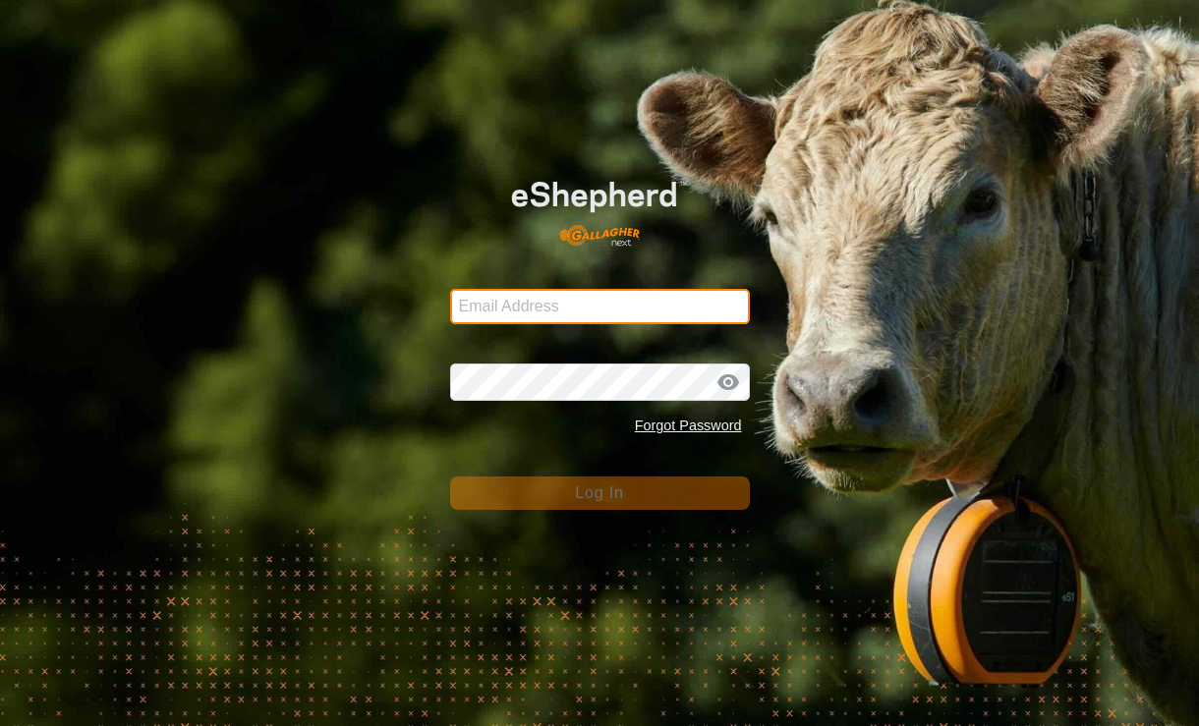
click at [621, 304] on input "Email Address" at bounding box center [600, 306] width 300 height 35
type input "[EMAIL_ADDRESS][DOMAIN_NAME]"
click at [599, 493] on button "Log In" at bounding box center [600, 493] width 300 height 33
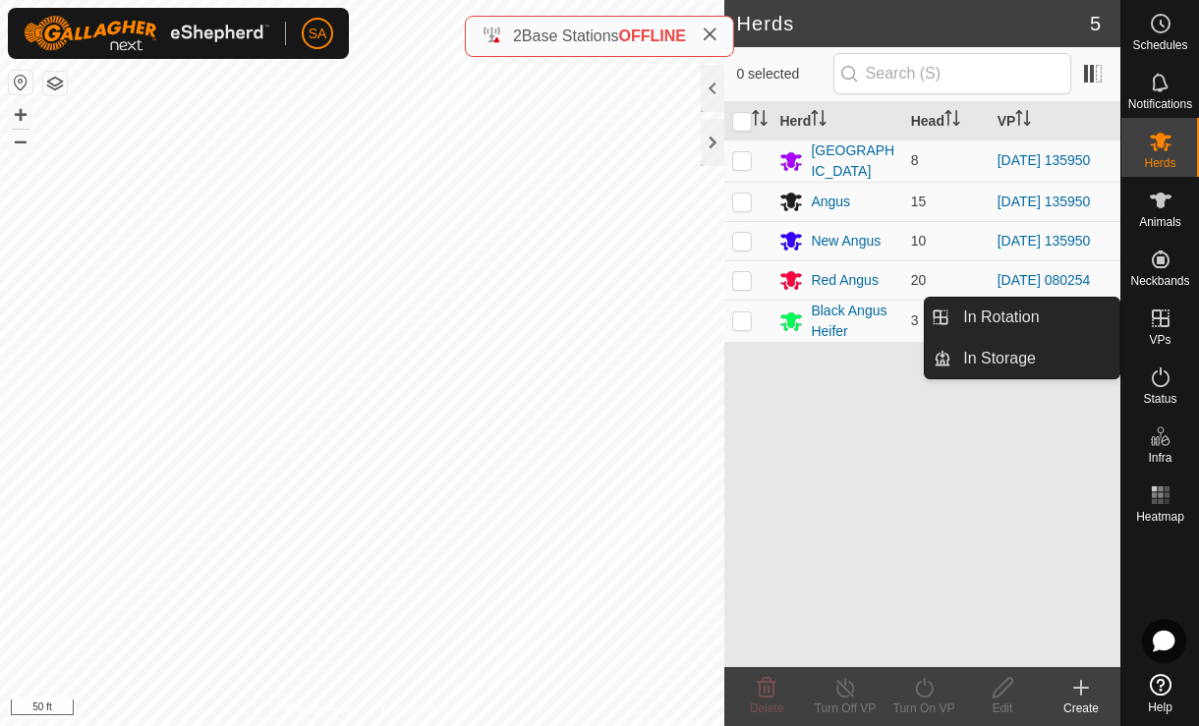
click at [1084, 315] on link "In Rotation" at bounding box center [1035, 317] width 168 height 39
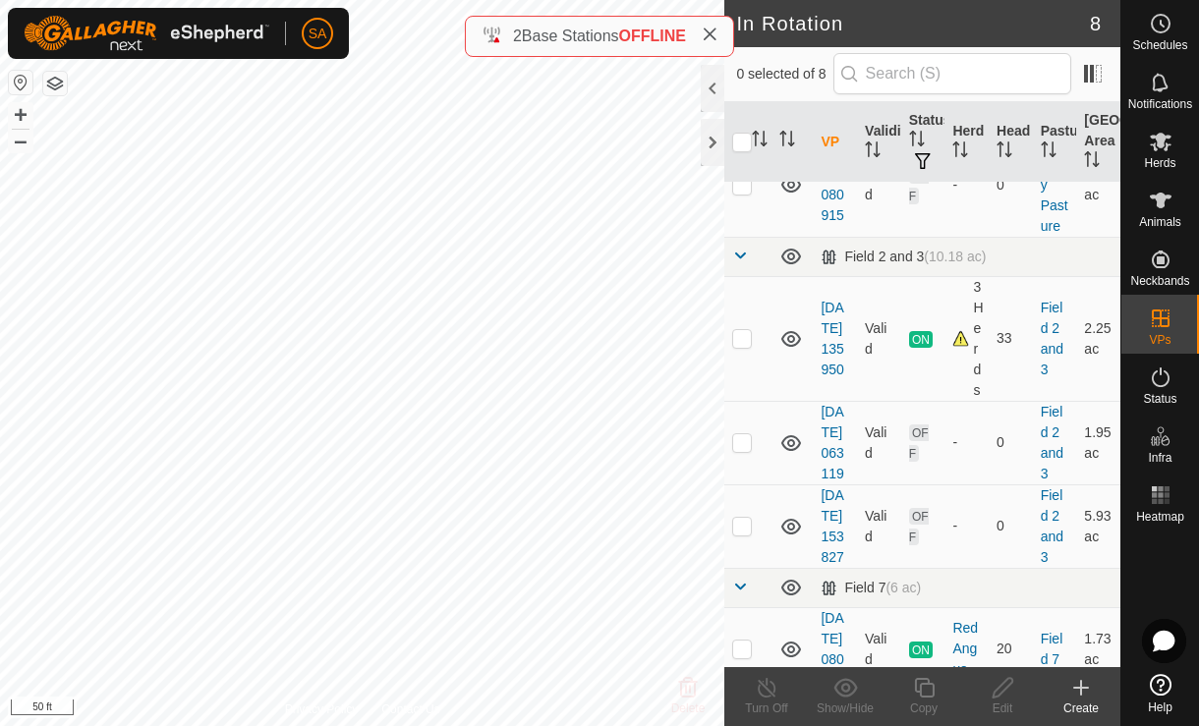
scroll to position [245, 0]
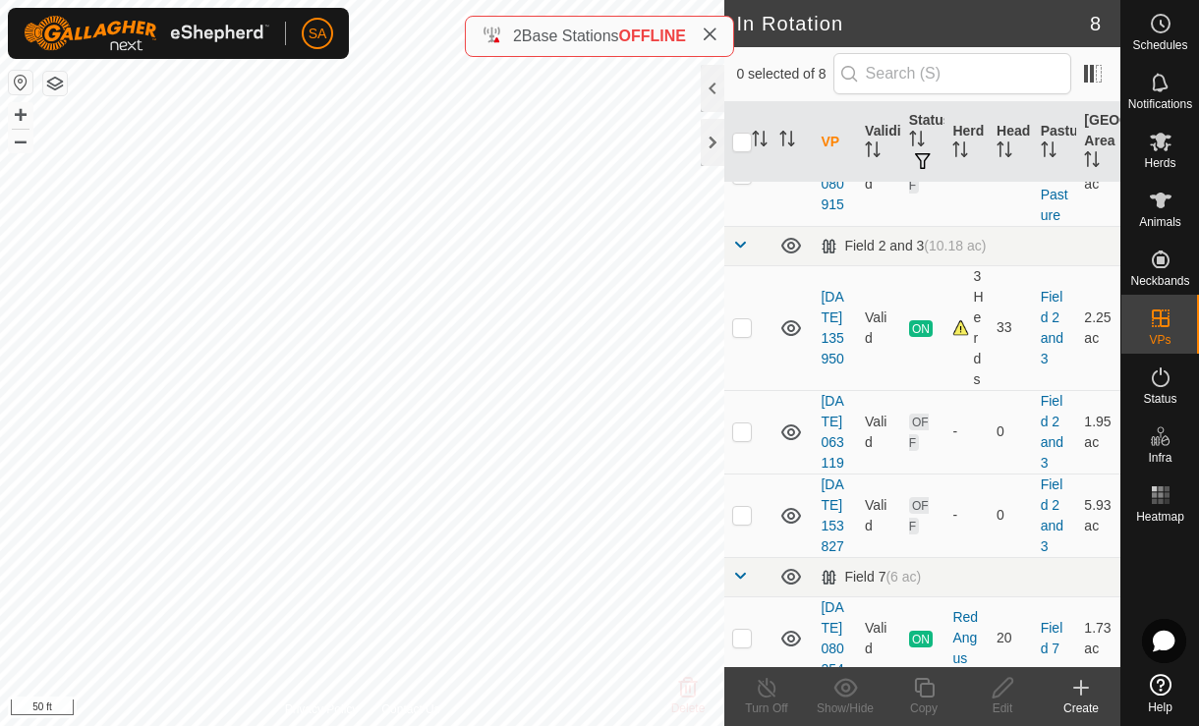
click at [754, 363] on td at bounding box center [747, 327] width 47 height 125
click at [756, 351] on td at bounding box center [747, 327] width 47 height 125
checkbox input "false"
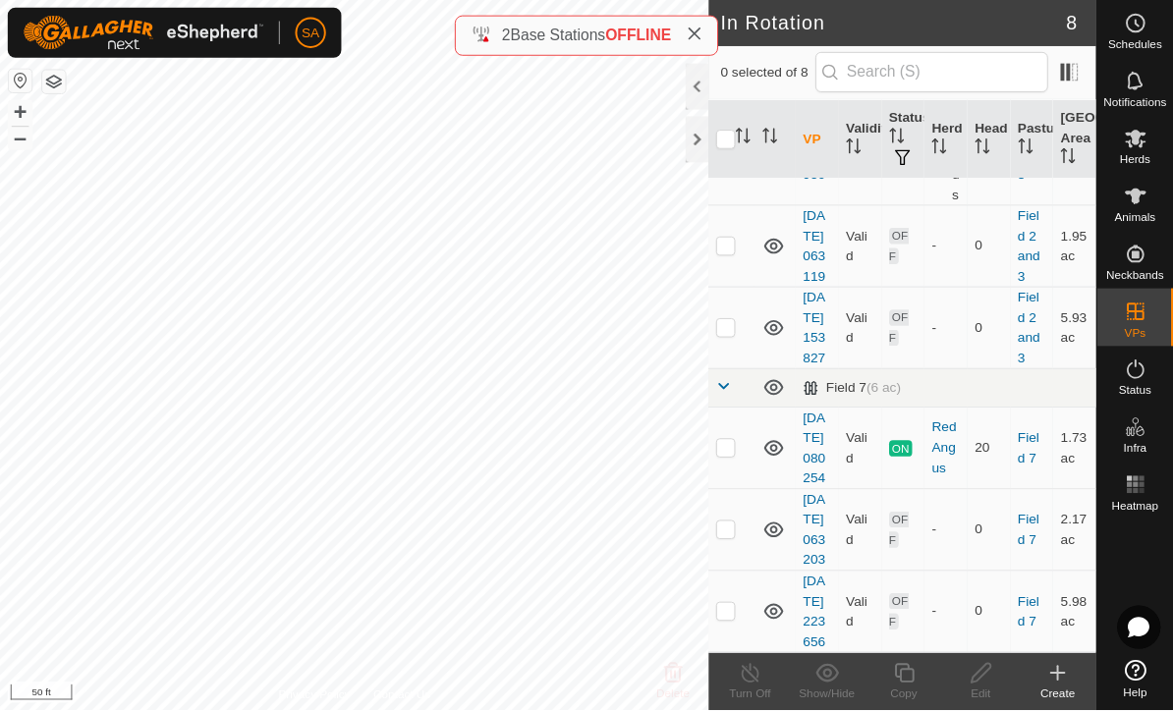
scroll to position [651, 0]
click at [763, 416] on td at bounding box center [747, 458] width 47 height 84
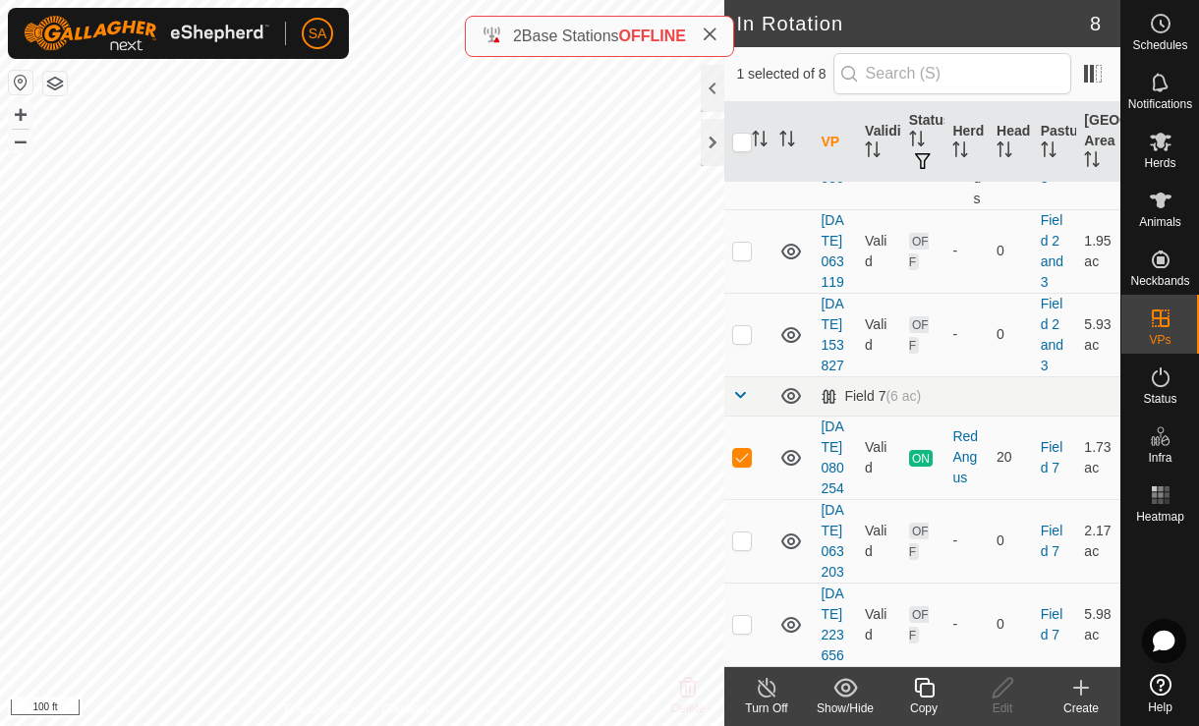
click at [753, 416] on td at bounding box center [747, 458] width 47 height 84
checkbox input "false"
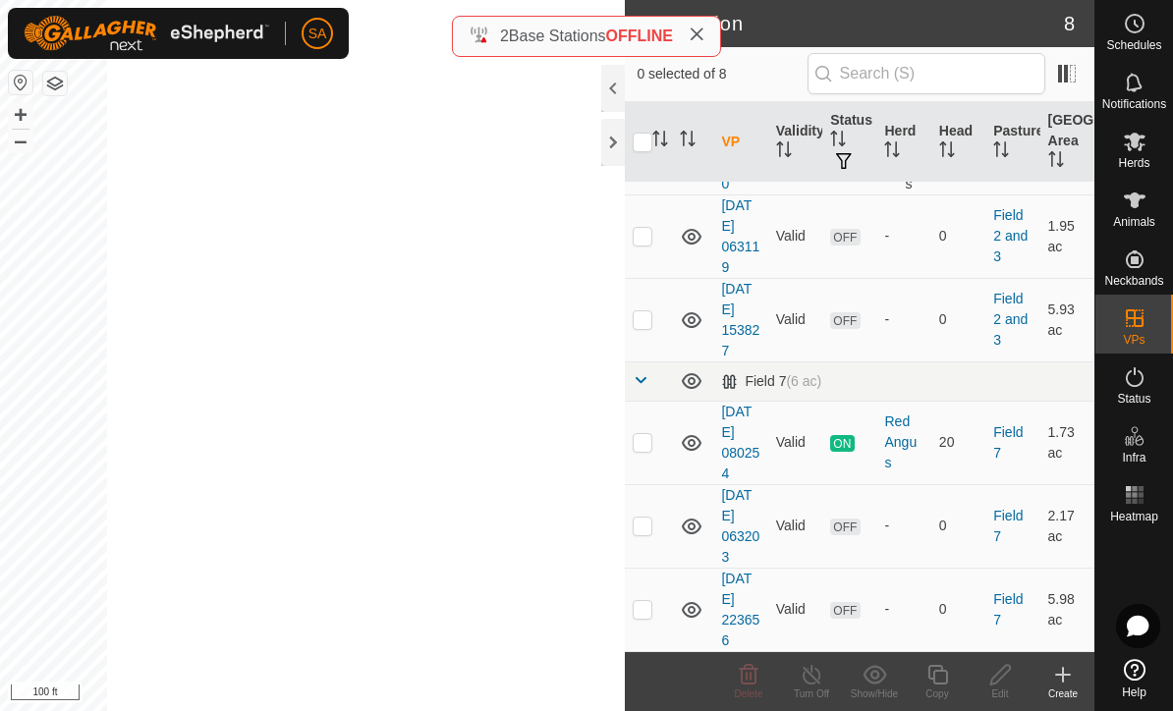
scroll to position [315, 0]
click at [603, 133] on div at bounding box center [613, 142] width 24 height 47
